Goal: Find specific page/section: Find specific page/section

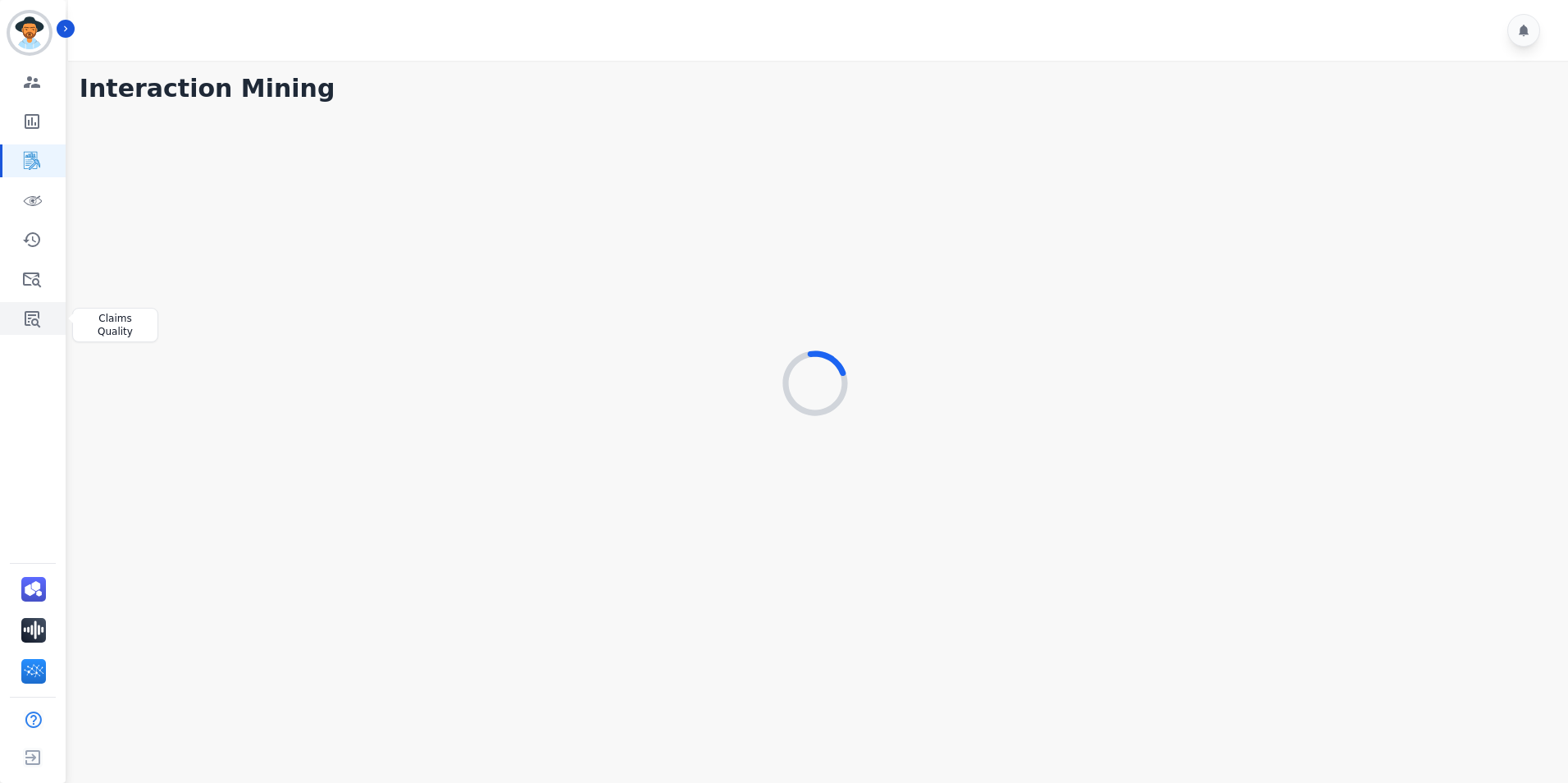
click at [8, 317] on link "Sidebar" at bounding box center [34, 318] width 63 height 33
